Goal: Find specific page/section: Find specific page/section

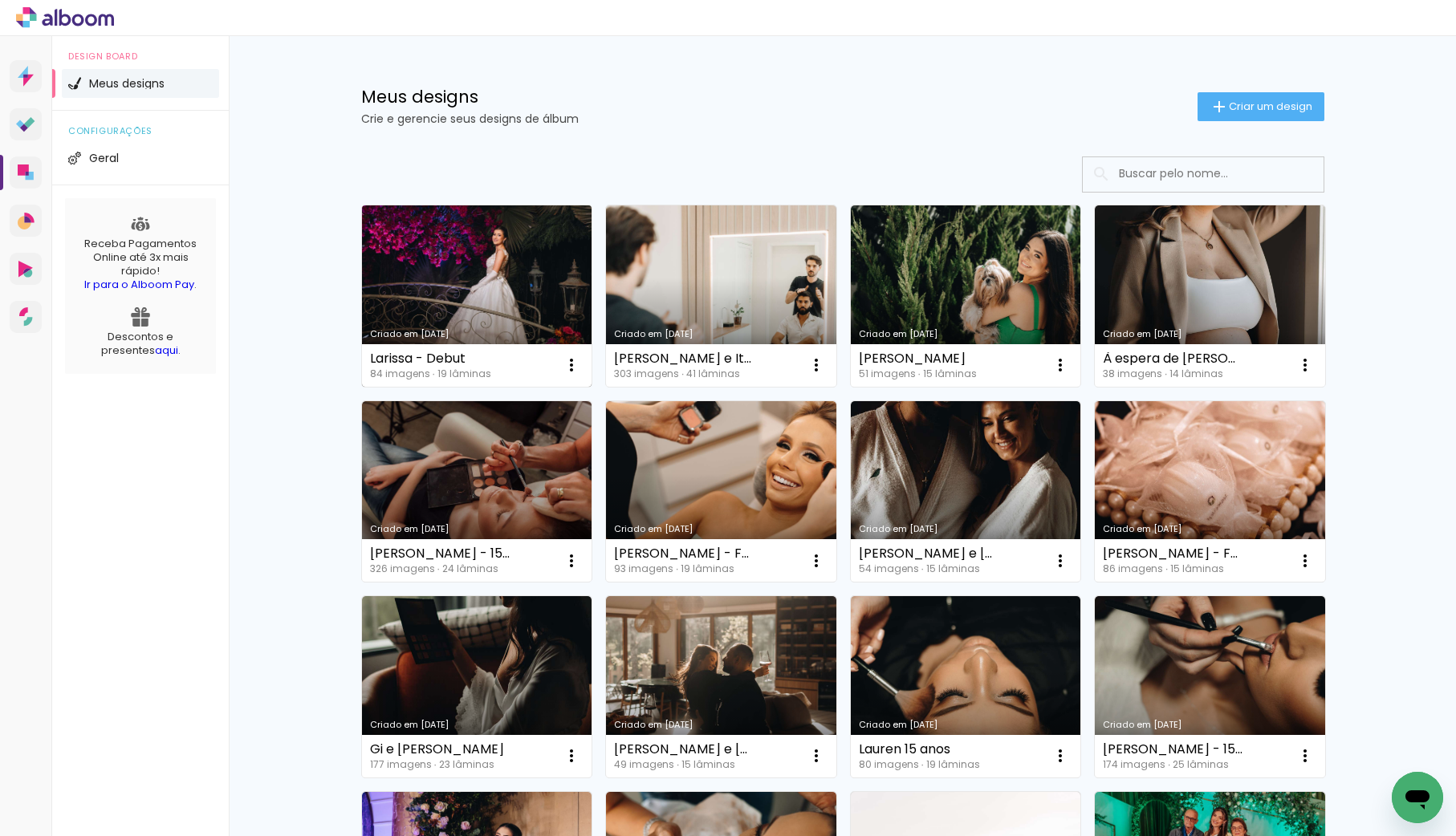
click at [429, 257] on link "Criado em [DATE]" at bounding box center [477, 296] width 231 height 181
